Goal: Information Seeking & Learning: Learn about a topic

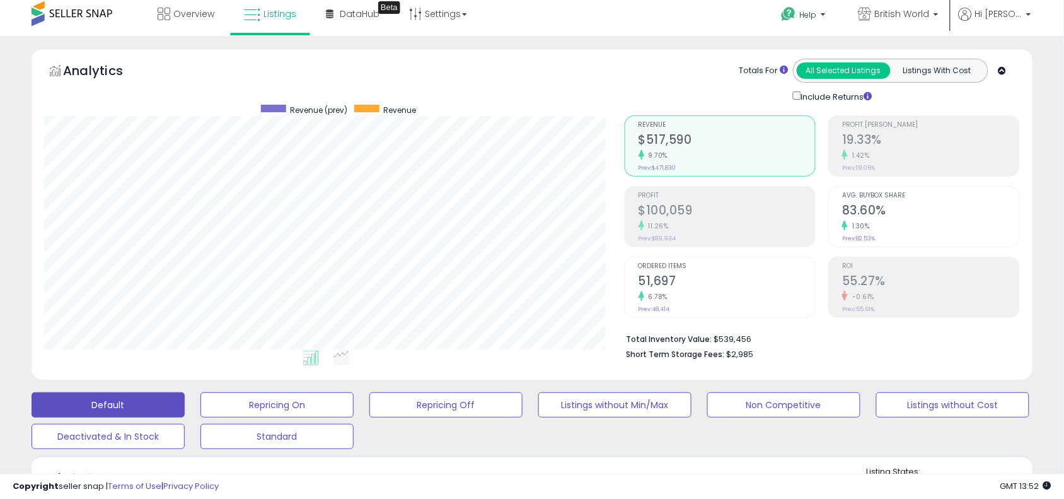
scroll to position [441, 0]
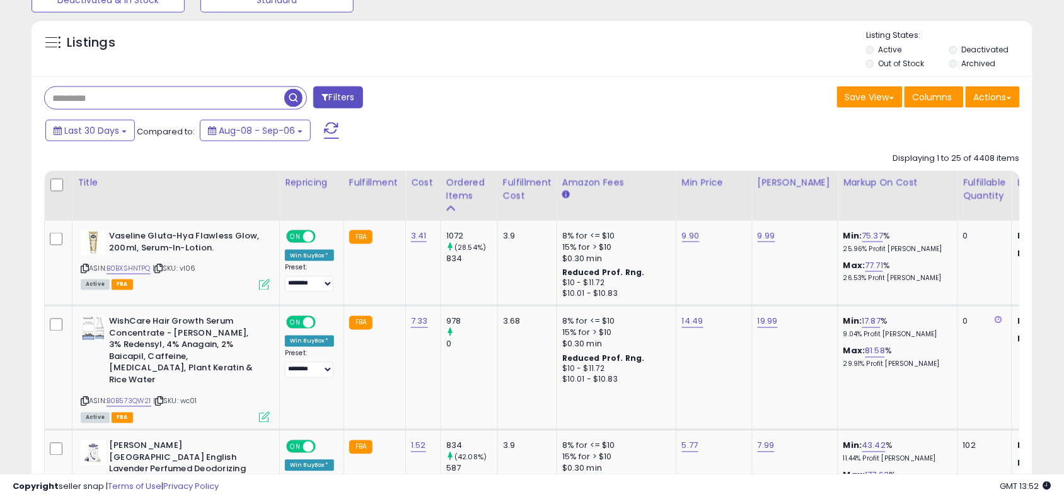
click at [122, 93] on input "text" at bounding box center [165, 98] width 240 height 22
type input "*****"
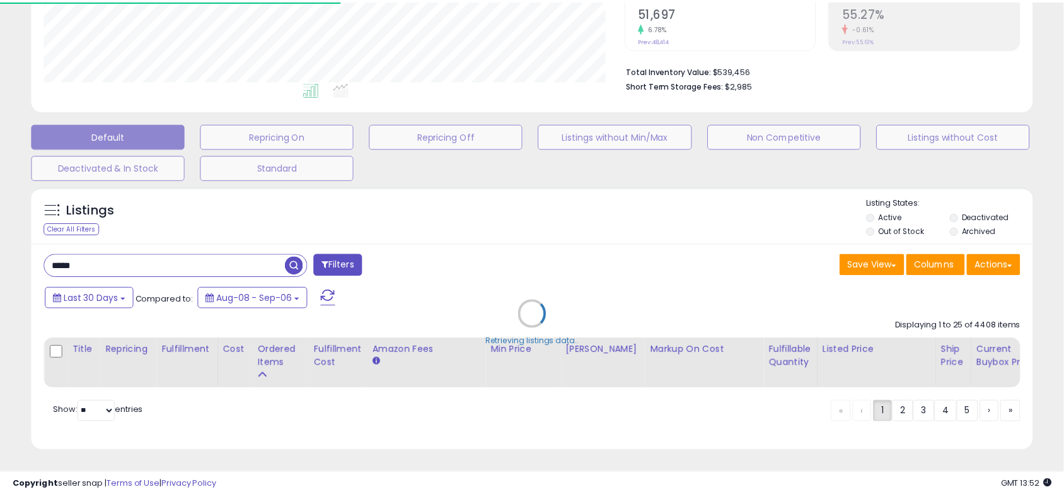
scroll to position [258, 587]
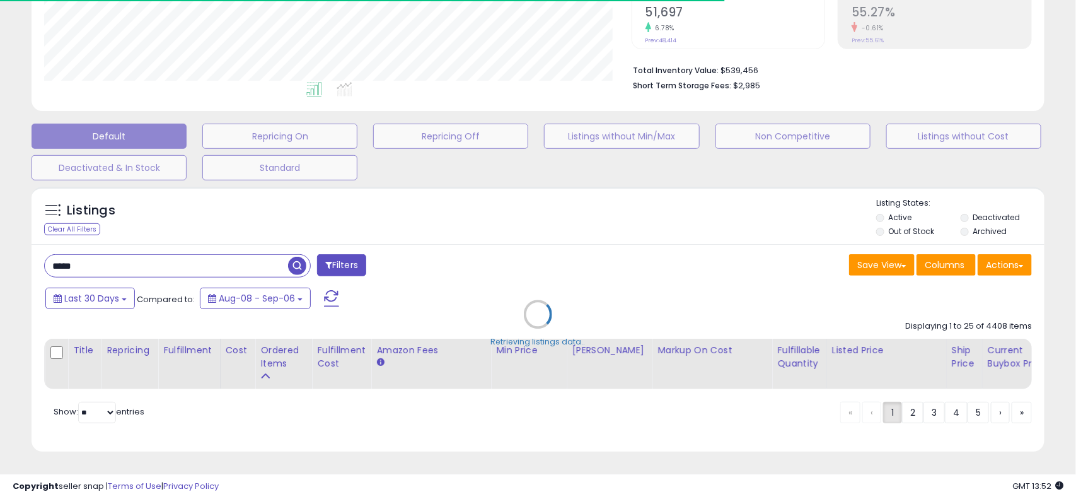
click at [518, 215] on div "Retrieving listings data.." at bounding box center [538, 323] width 1032 height 287
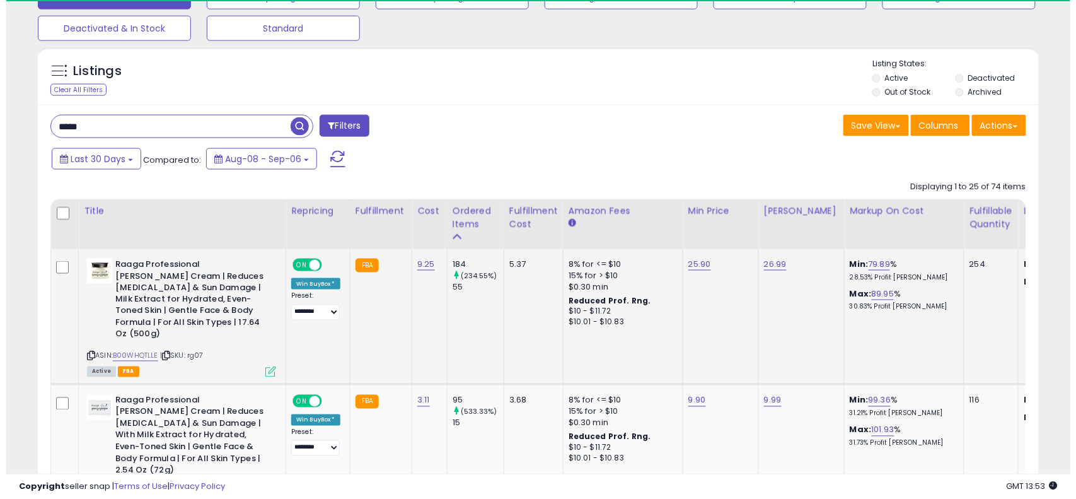
scroll to position [258, 581]
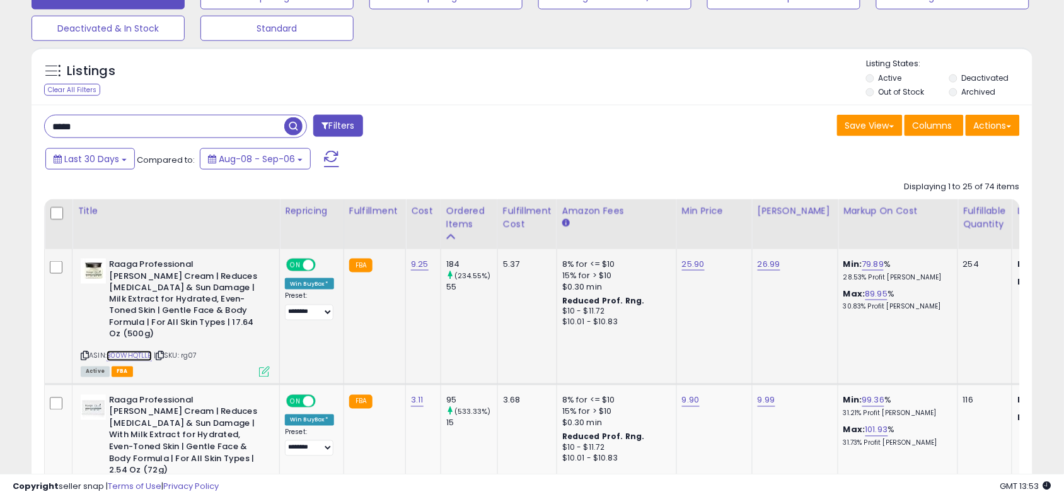
click at [140, 351] on link "B00WHQTLLE" at bounding box center [129, 356] width 45 height 11
click at [265, 366] on icon at bounding box center [264, 371] width 11 height 11
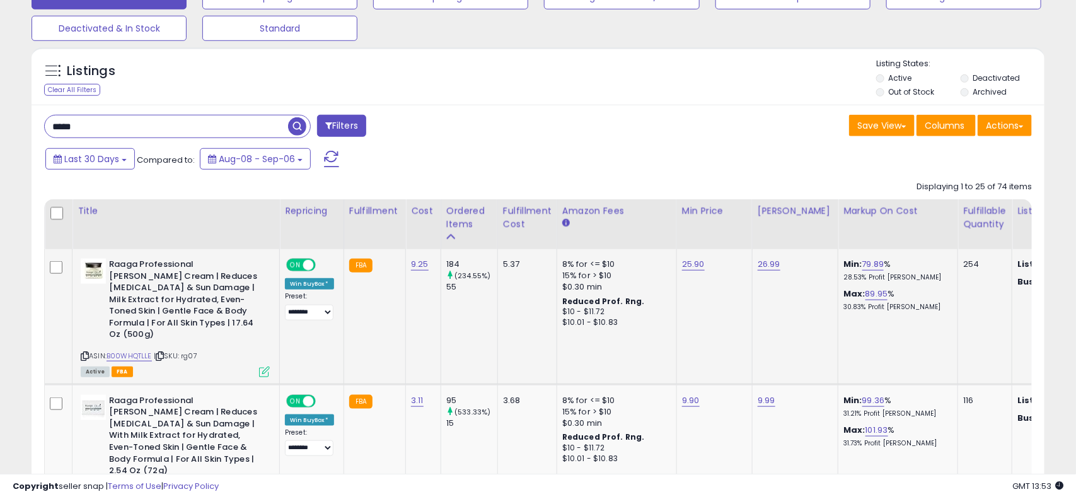
scroll to position [258, 587]
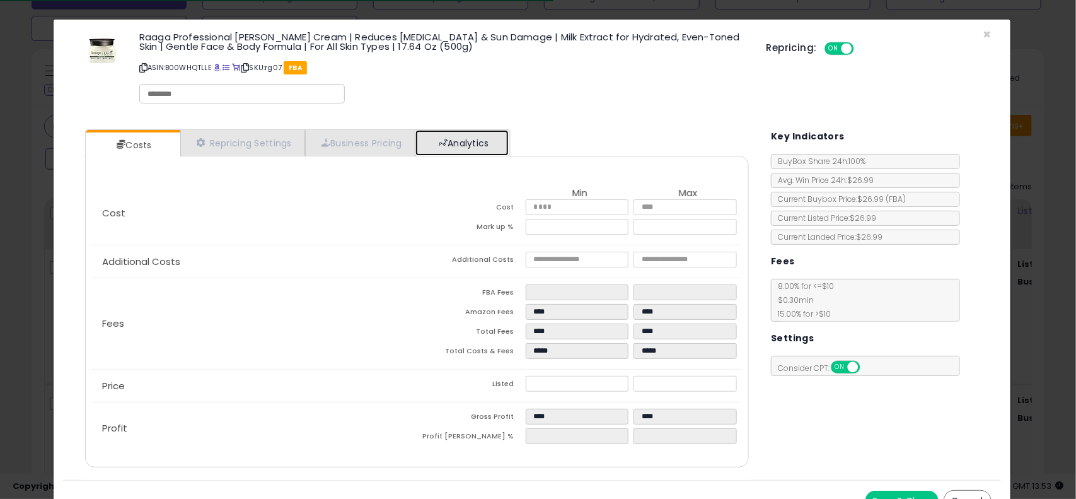
click at [484, 149] on link "Analytics" at bounding box center [461, 143] width 93 height 26
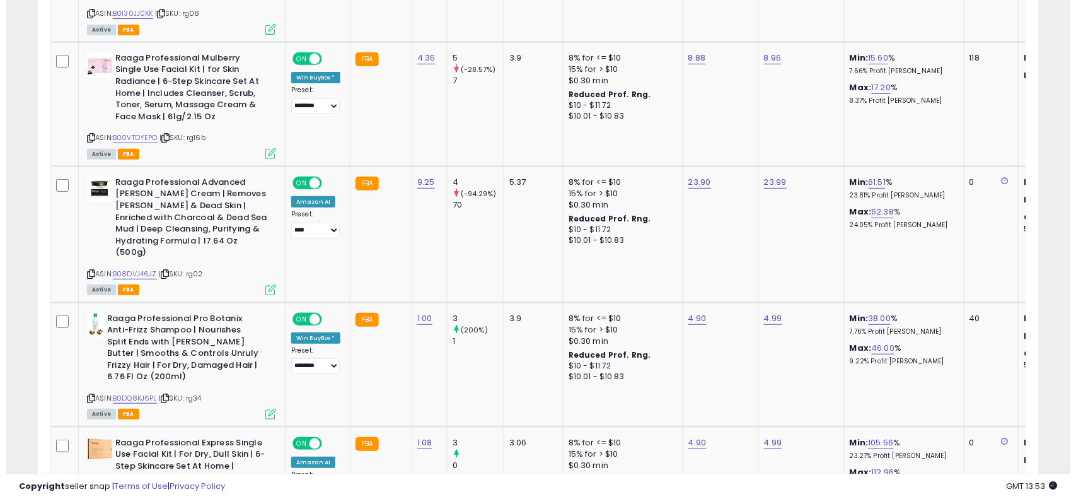
scroll to position [1513, 0]
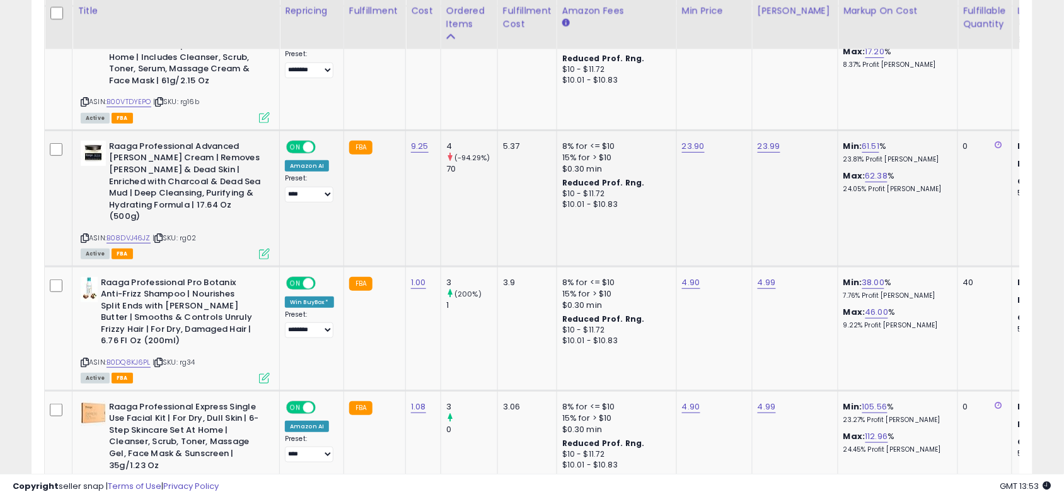
click at [265, 248] on icon at bounding box center [264, 253] width 11 height 11
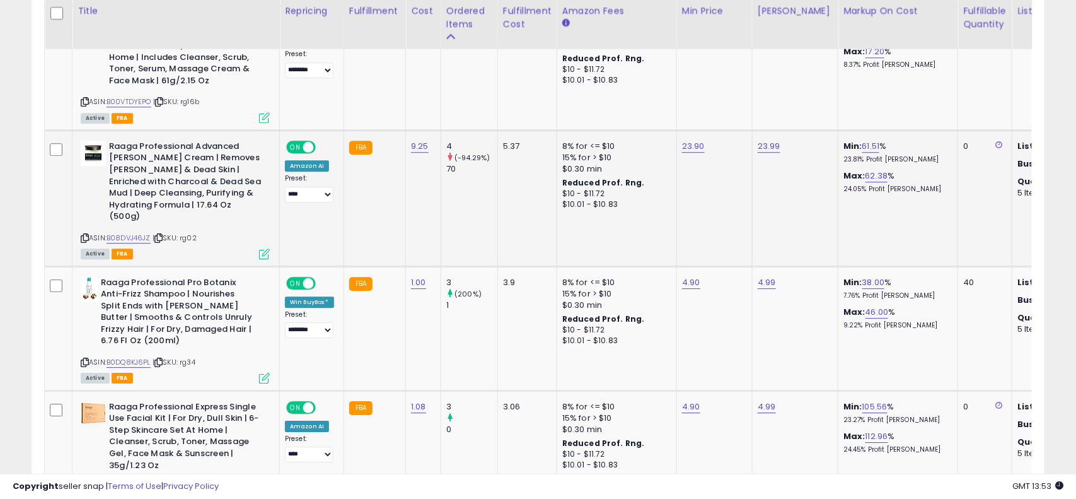
scroll to position [258, 587]
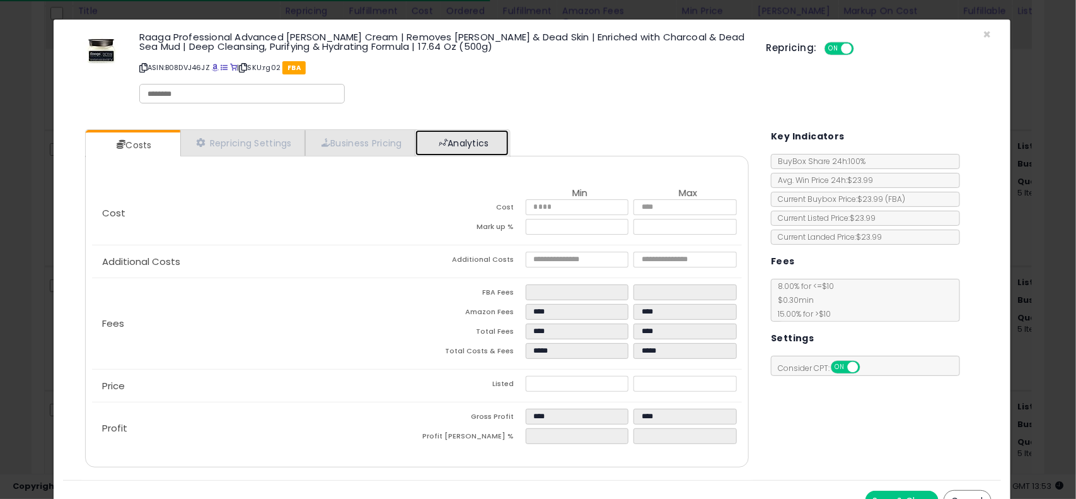
click at [467, 155] on link "Analytics" at bounding box center [461, 143] width 93 height 26
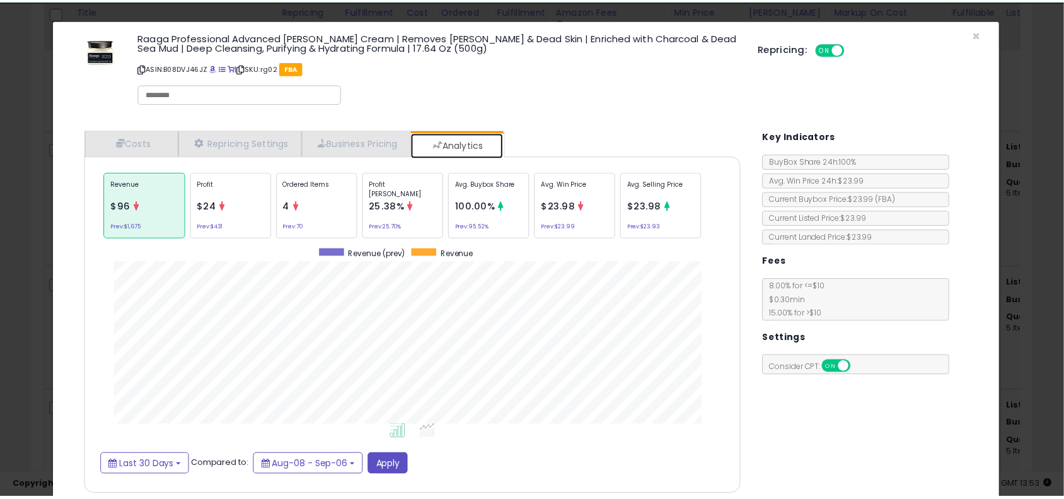
scroll to position [388, 681]
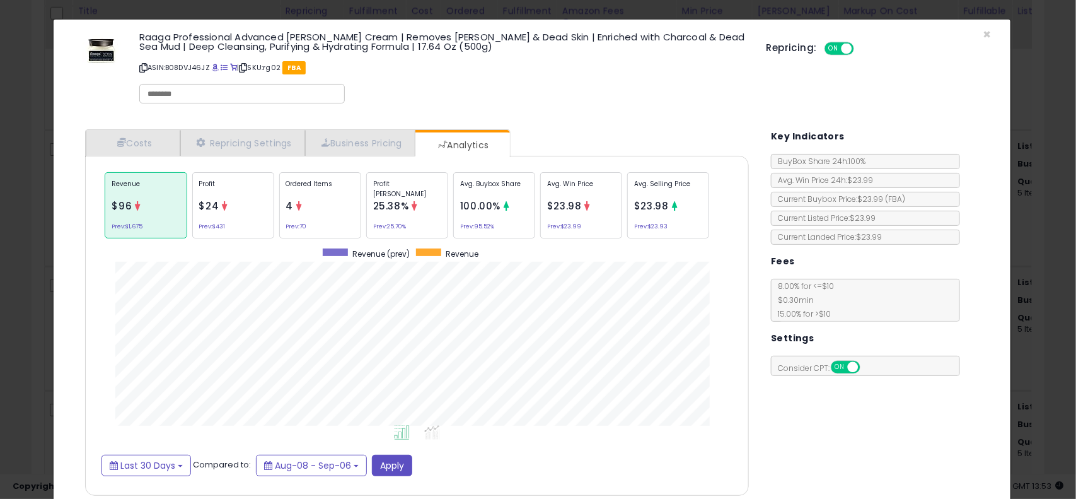
click at [170, 61] on p "ASIN: B08DVJ46JZ | SKU: rg02 FBA" at bounding box center [443, 67] width 608 height 20
copy p "B08DVJ46JZ"
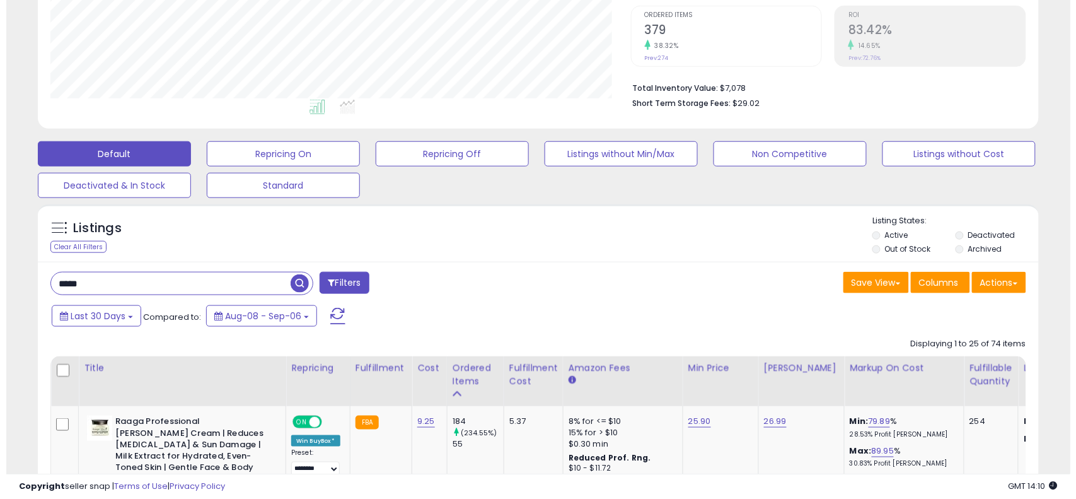
scroll to position [252, 0]
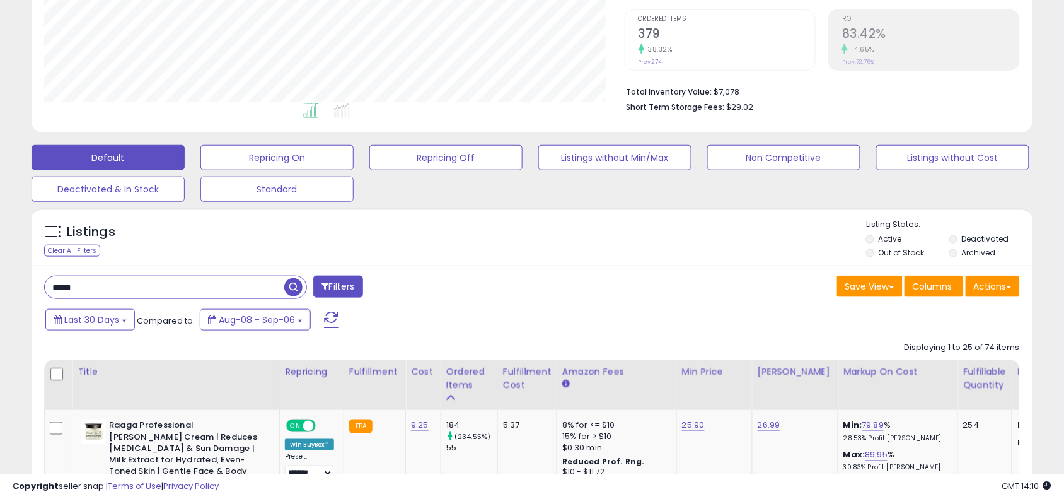
click at [230, 281] on input "*****" at bounding box center [165, 287] width 240 height 22
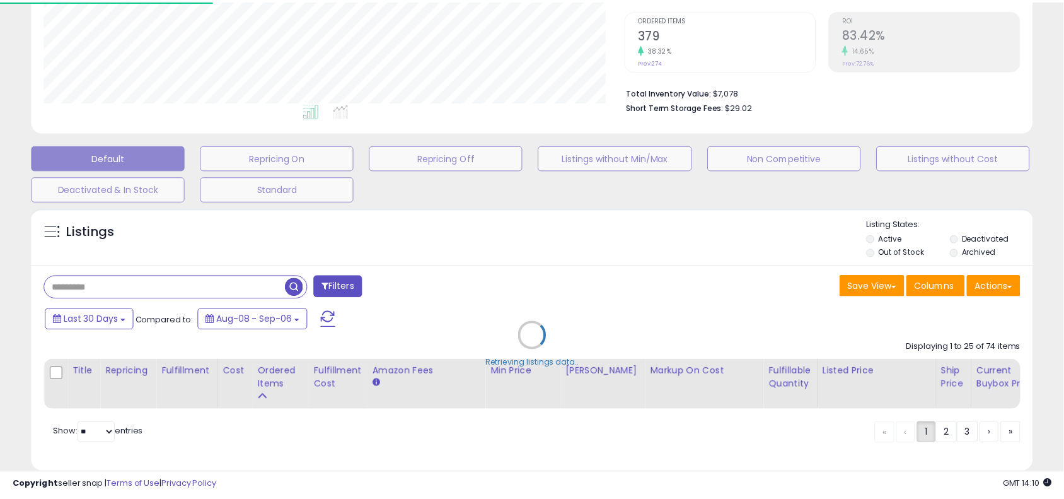
scroll to position [258, 587]
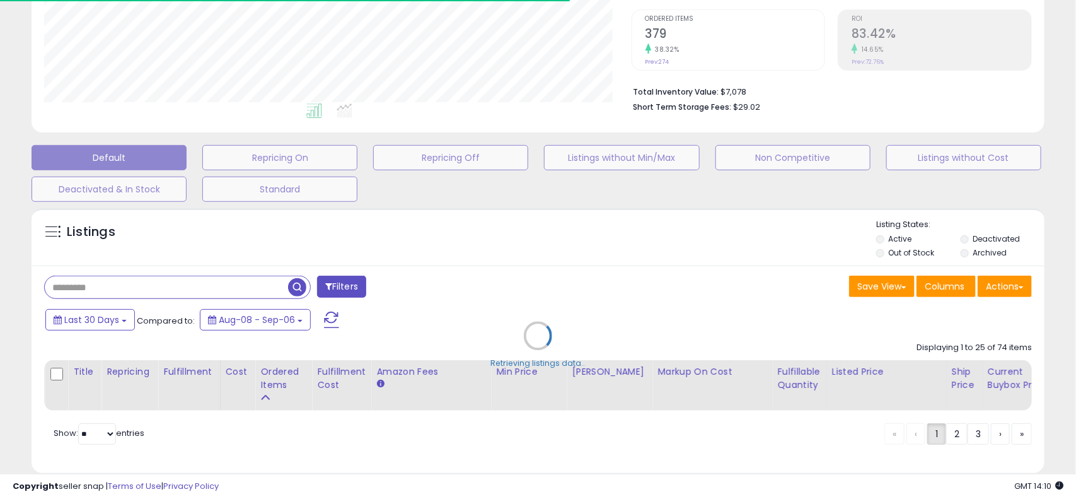
click at [593, 281] on div "Retrieving listings data.." at bounding box center [538, 345] width 1032 height 287
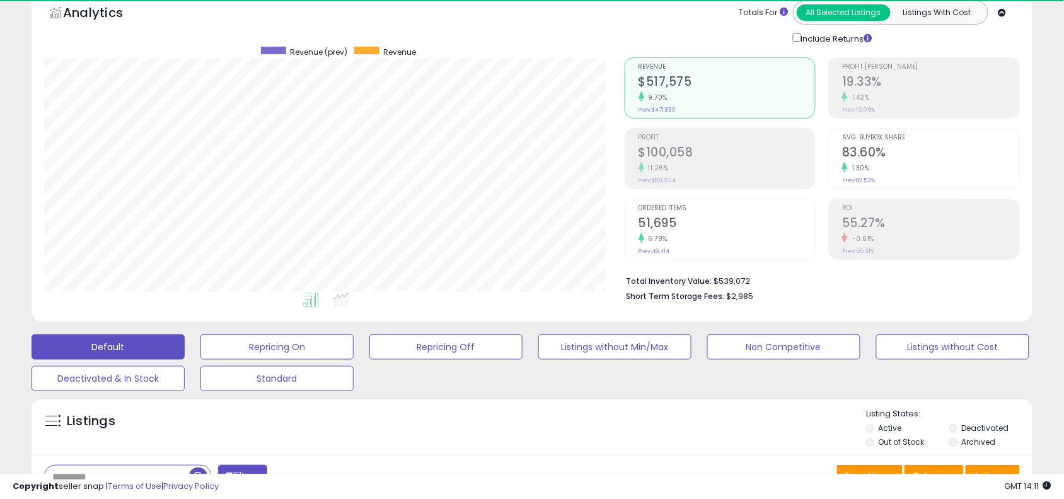
scroll to position [258, 581]
